Goal: Task Accomplishment & Management: Check status

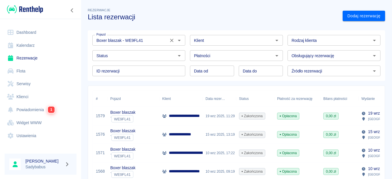
click at [170, 42] on icon "Wyczyść" at bounding box center [172, 41] width 6 height 6
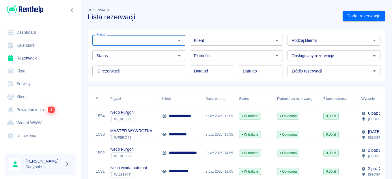
click at [179, 42] on icon "Otwórz" at bounding box center [179, 40] width 7 height 7
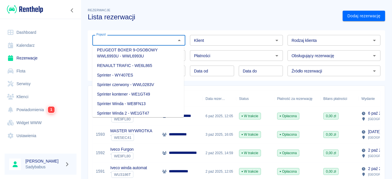
scroll to position [253, 0]
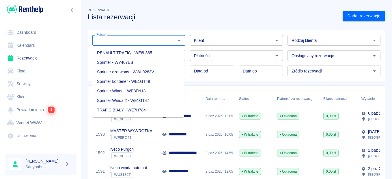
click at [129, 91] on li "Sprinter Winda - WE8FN13" at bounding box center [138, 91] width 92 height 10
type input "Sprinter Winda - WE8FN13"
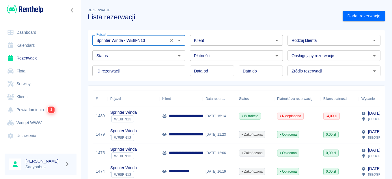
click at [130, 109] on p "Sprinter Winda" at bounding box center [123, 112] width 27 height 6
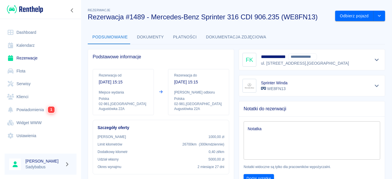
click at [148, 34] on button "Dokumenty" at bounding box center [151, 37] width 36 height 14
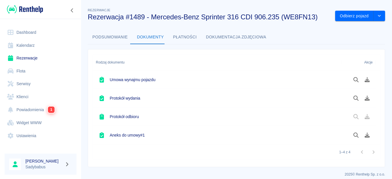
click at [101, 35] on button "Podsumowanie" at bounding box center [110, 37] width 45 height 14
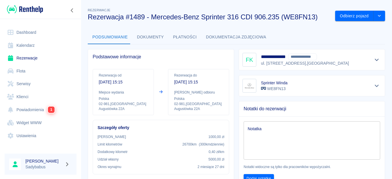
drag, startPoint x: 175, startPoint y: 82, endPoint x: 211, endPoint y: 82, distance: 36.1
click at [211, 82] on p "4 paź 2025, 15:15" at bounding box center [198, 82] width 49 height 6
drag, startPoint x: 211, startPoint y: 82, endPoint x: 206, endPoint y: 109, distance: 27.0
click at [206, 110] on div "Rezerwacja do 4 paź 2025, 15:15 Miejsce odbioru Polska 02-981 , Warszawa August…" at bounding box center [198, 92] width 61 height 46
drag, startPoint x: 239, startPoint y: 5, endPoint x: 144, endPoint y: 61, distance: 109.7
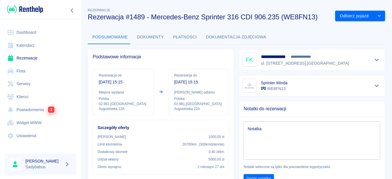
click at [144, 61] on div "Podstawowe informacje" at bounding box center [161, 56] width 146 height 15
click at [27, 58] on link "Rezerwacje" at bounding box center [41, 58] width 72 height 13
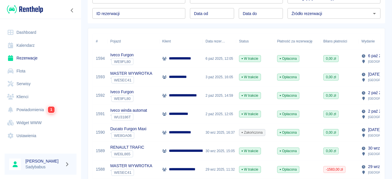
scroll to position [58, 0]
click at [147, 167] on p "MASTER WYWROTKA" at bounding box center [131, 166] width 42 height 6
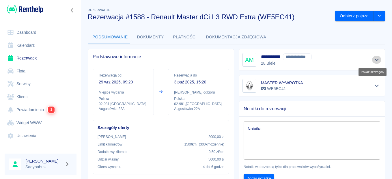
click at [374, 60] on icon "Pokaż szczegóły" at bounding box center [377, 59] width 7 height 5
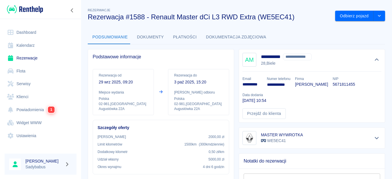
click at [379, 101] on div "**********" at bounding box center [312, 86] width 146 height 74
click at [182, 36] on button "Płatności" at bounding box center [185, 37] width 33 height 14
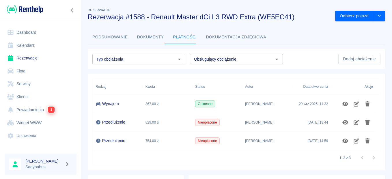
click at [90, 36] on button "Podsumowanie" at bounding box center [110, 37] width 45 height 14
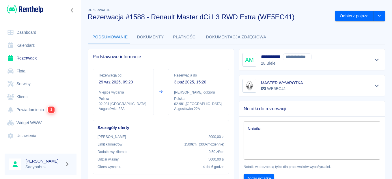
click at [374, 59] on icon "Pokaż szczegóły" at bounding box center [377, 59] width 7 height 5
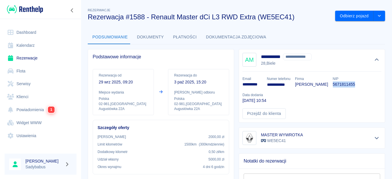
drag, startPoint x: 337, startPoint y: 85, endPoint x: 360, endPoint y: 85, distance: 23.4
click at [360, 85] on div "**********" at bounding box center [310, 95] width 144 height 47
drag, startPoint x: 360, startPoint y: 85, endPoint x: 347, endPoint y: 84, distance: 13.0
copy p "5671811455"
